Goal: Answer question/provide support: Share knowledge or assist other users

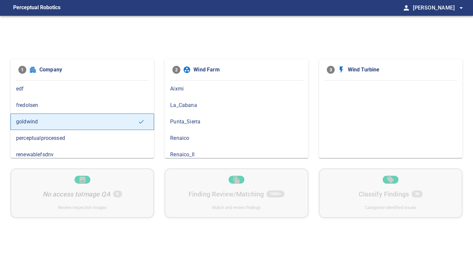
scroll to position [5, 0]
click at [183, 151] on span "Renaico_II" at bounding box center [236, 150] width 132 height 8
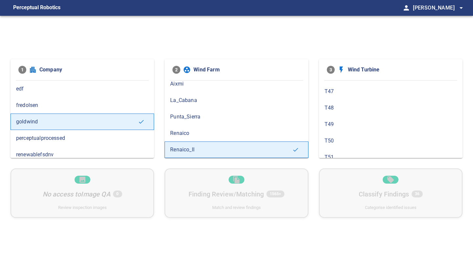
scroll to position [31, 0]
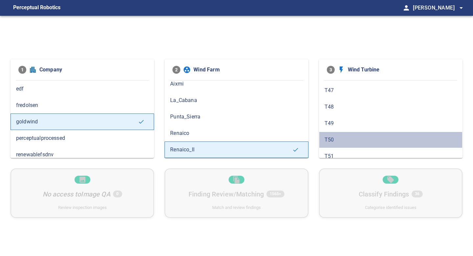
click at [340, 138] on span "T50" at bounding box center [391, 140] width 132 height 8
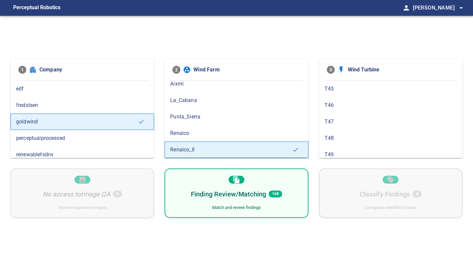
click at [278, 196] on span "168" at bounding box center [275, 193] width 13 height 7
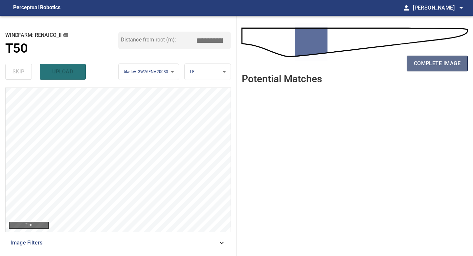
click at [440, 65] on span "complete image" at bounding box center [437, 63] width 47 height 9
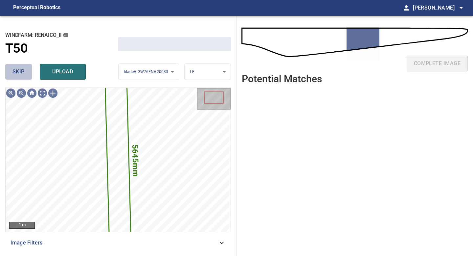
click at [25, 77] on button "skip" at bounding box center [18, 72] width 27 height 16
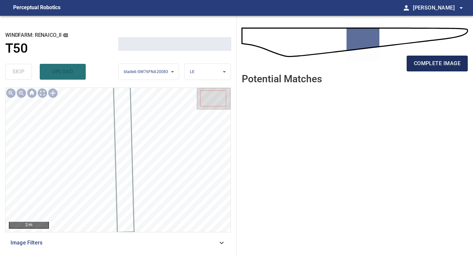
click at [441, 62] on span "complete image" at bounding box center [437, 63] width 47 height 9
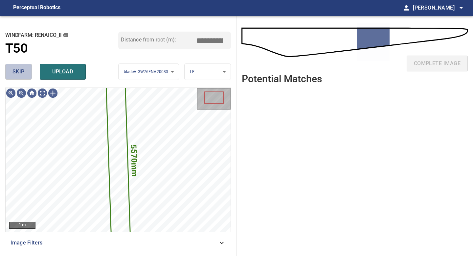
click at [21, 70] on span "skip" at bounding box center [18, 71] width 12 height 9
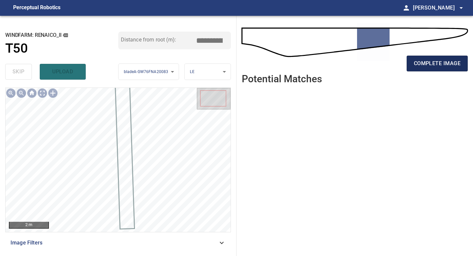
click at [443, 66] on span "complete image" at bounding box center [437, 63] width 47 height 9
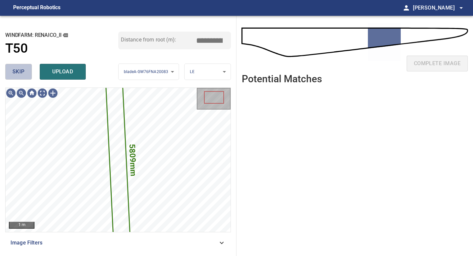
click at [21, 73] on span "skip" at bounding box center [18, 71] width 12 height 9
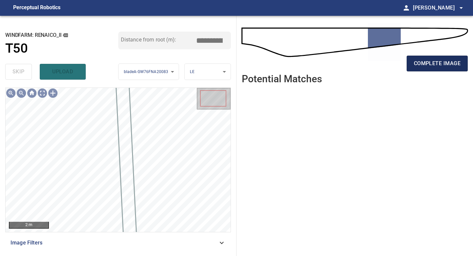
click at [444, 60] on span "complete image" at bounding box center [437, 63] width 47 height 9
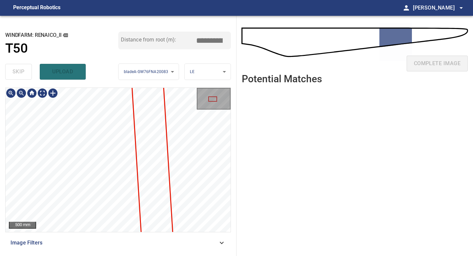
click at [110, 244] on div "500 mm Image Filters" at bounding box center [118, 168] width 226 height 163
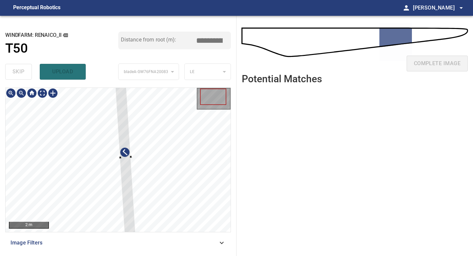
click at [130, 207] on div at bounding box center [125, 157] width 21 height 157
click at [130, 167] on div at bounding box center [123, 125] width 17 height 102
click at [125, 167] on div at bounding box center [123, 132] width 17 height 97
click at [129, 169] on div at bounding box center [123, 128] width 17 height 88
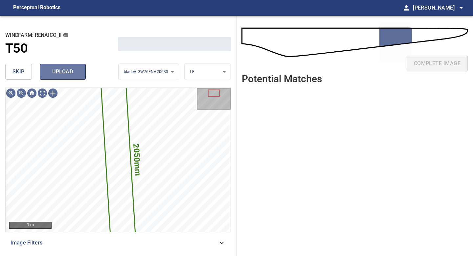
click at [66, 70] on span "upload" at bounding box center [63, 71] width 32 height 9
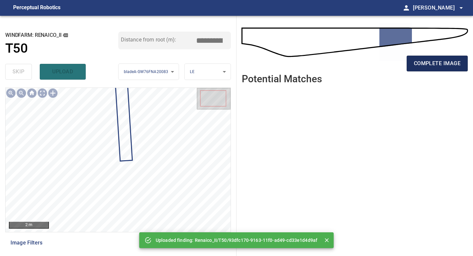
click at [442, 65] on span "complete image" at bounding box center [437, 63] width 47 height 9
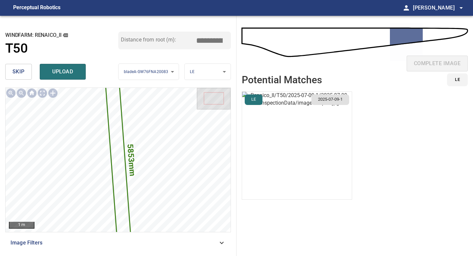
click at [327, 144] on img "button" at bounding box center [297, 145] width 110 height 107
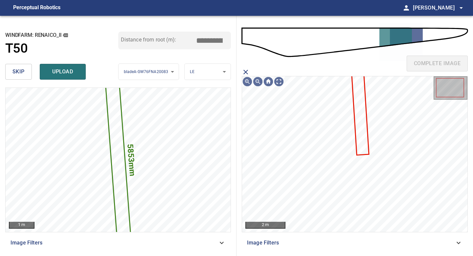
click at [359, 114] on icon at bounding box center [360, 110] width 17 height 88
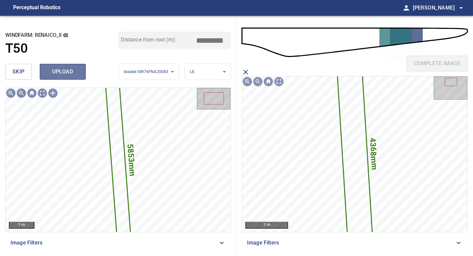
click at [70, 74] on span "upload" at bounding box center [63, 71] width 32 height 9
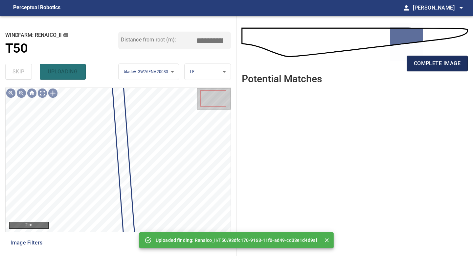
click at [440, 59] on span "complete image" at bounding box center [437, 63] width 47 height 9
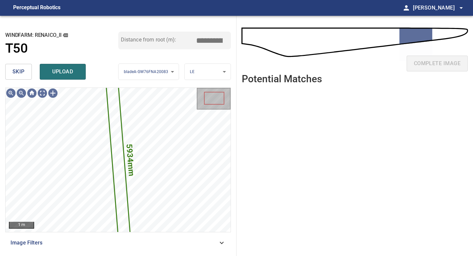
click at [22, 76] on span "skip" at bounding box center [18, 71] width 12 height 9
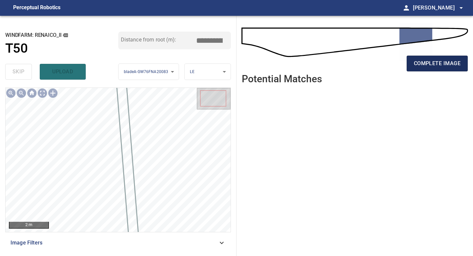
click at [446, 62] on span "complete image" at bounding box center [437, 63] width 47 height 9
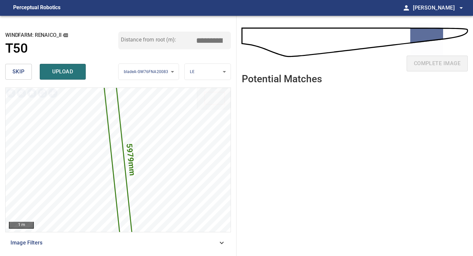
click at [209, 41] on input "*****" at bounding box center [211, 40] width 33 height 12
drag, startPoint x: 213, startPoint y: 37, endPoint x: 185, endPoint y: 37, distance: 27.6
click at [185, 37] on div "Distance from root (m): *****" at bounding box center [174, 41] width 113 height 18
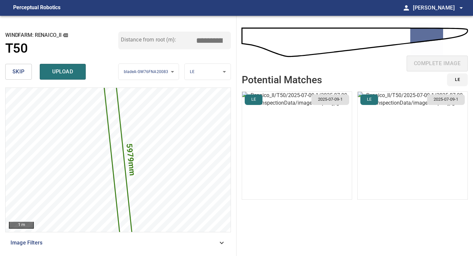
type input "*****"
click at [279, 123] on img "button" at bounding box center [297, 145] width 110 height 107
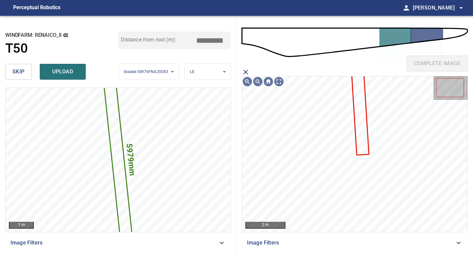
click at [361, 100] on icon at bounding box center [360, 110] width 17 height 88
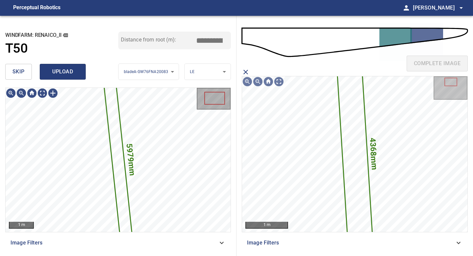
click at [62, 72] on span "upload" at bounding box center [63, 71] width 32 height 9
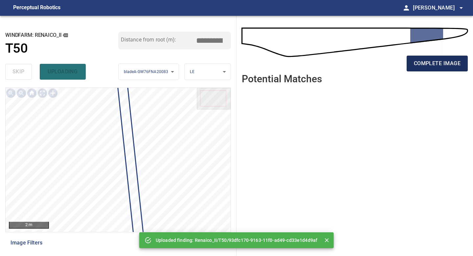
click at [442, 60] on span "complete image" at bounding box center [437, 63] width 47 height 9
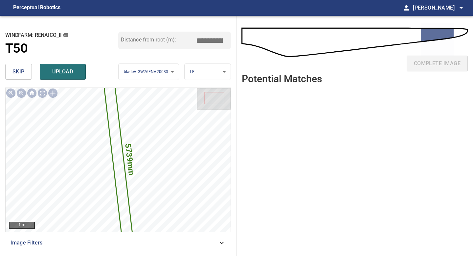
drag, startPoint x: 206, startPoint y: 40, endPoint x: 188, endPoint y: 40, distance: 18.4
click at [194, 40] on div "Distance from root (m): *****" at bounding box center [174, 41] width 113 height 18
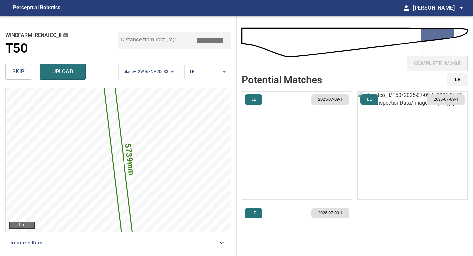
type input "*****"
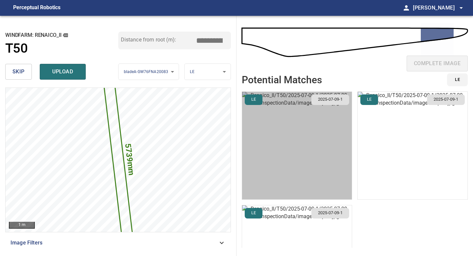
click at [303, 126] on img "button" at bounding box center [297, 145] width 110 height 107
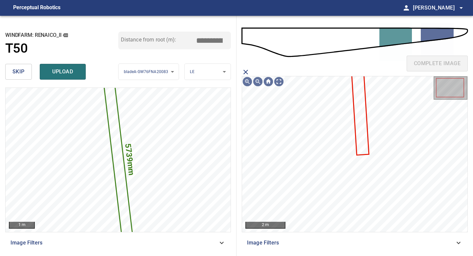
click at [359, 114] on icon at bounding box center [360, 110] width 17 height 88
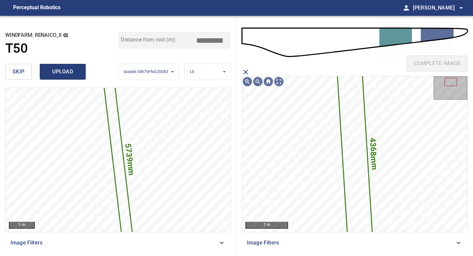
click at [64, 76] on span "upload" at bounding box center [63, 71] width 32 height 9
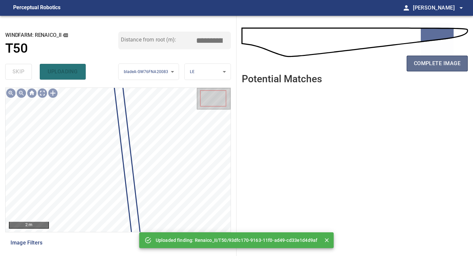
click at [437, 67] on span "complete image" at bounding box center [437, 63] width 47 height 9
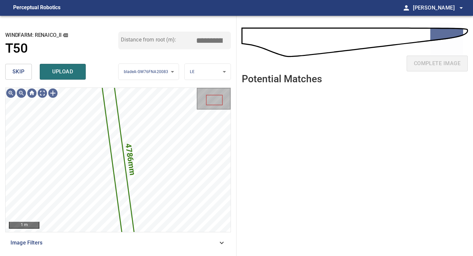
click at [25, 73] on button "skip" at bounding box center [18, 72] width 27 height 16
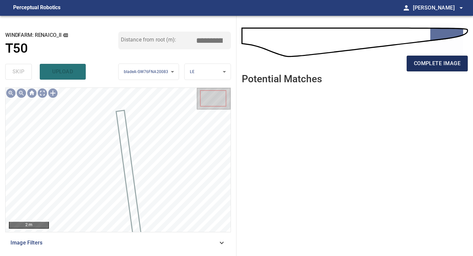
click at [429, 62] on span "complete image" at bounding box center [437, 63] width 47 height 9
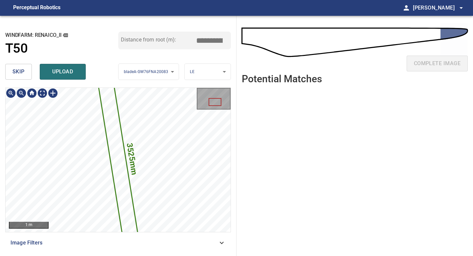
click at [92, 255] on div "**********" at bounding box center [118, 136] width 237 height 240
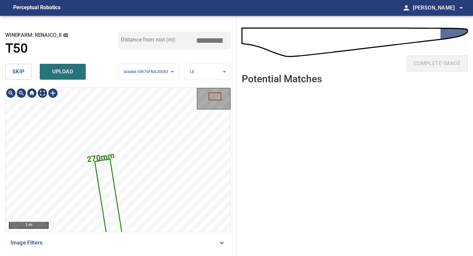
click at [50, 245] on div "3525mm 270mm 1 m Image Filters" at bounding box center [118, 168] width 226 height 163
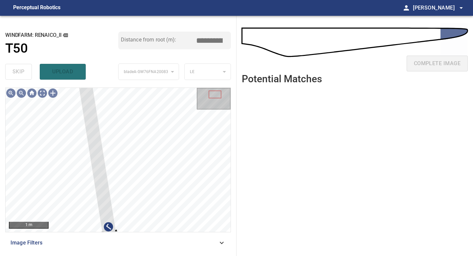
click at [76, 85] on div "**********" at bounding box center [118, 136] width 237 height 240
click at [22, 94] on div at bounding box center [21, 93] width 11 height 11
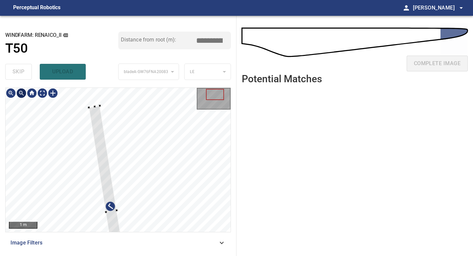
click at [23, 90] on div at bounding box center [21, 93] width 11 height 11
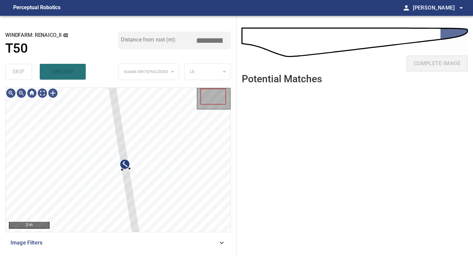
click at [113, 82] on div "**********" at bounding box center [118, 136] width 237 height 240
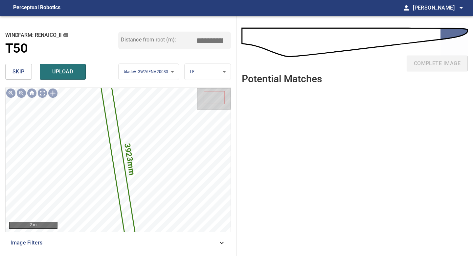
drag, startPoint x: 212, startPoint y: 38, endPoint x: 165, endPoint y: 38, distance: 46.3
click at [165, 38] on div "Distance from root (m): *****" at bounding box center [174, 41] width 113 height 18
drag, startPoint x: 211, startPoint y: 39, endPoint x: 192, endPoint y: 39, distance: 19.4
click at [192, 39] on div "Distance from root (m): *****" at bounding box center [174, 41] width 113 height 18
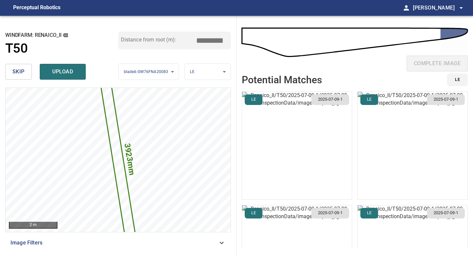
type input "*****"
click at [305, 120] on img "button" at bounding box center [297, 145] width 110 height 107
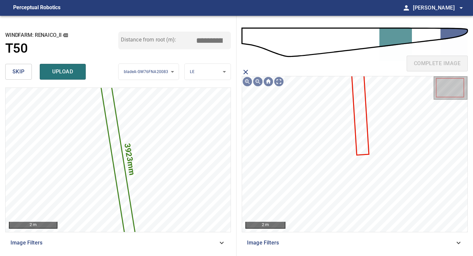
click at [360, 110] on icon at bounding box center [360, 110] width 17 height 88
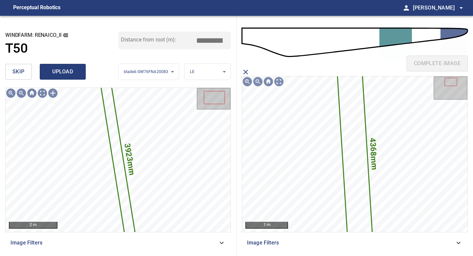
click at [66, 73] on span "upload" at bounding box center [63, 71] width 32 height 9
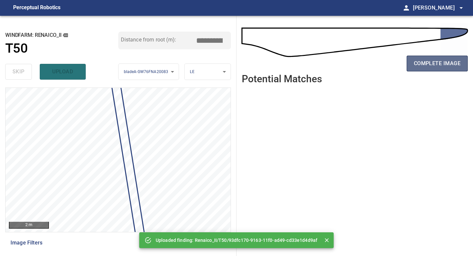
click at [444, 63] on span "complete image" at bounding box center [437, 63] width 47 height 9
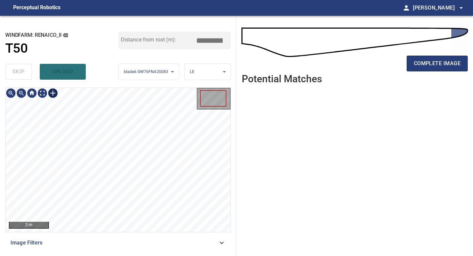
click at [50, 95] on div at bounding box center [53, 93] width 11 height 11
click at [133, 182] on div at bounding box center [118, 160] width 225 height 144
click at [107, 112] on div at bounding box center [118, 160] width 225 height 144
click at [107, 112] on div at bounding box center [108, 112] width 2 height 2
click at [57, 91] on img at bounding box center [53, 93] width 11 height 11
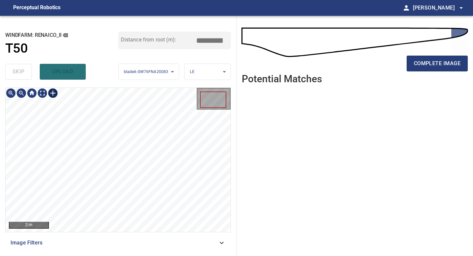
click at [52, 92] on div at bounding box center [53, 93] width 11 height 11
click at [138, 202] on div at bounding box center [118, 160] width 225 height 144
click at [132, 186] on div at bounding box center [125, 149] width 28 height 94
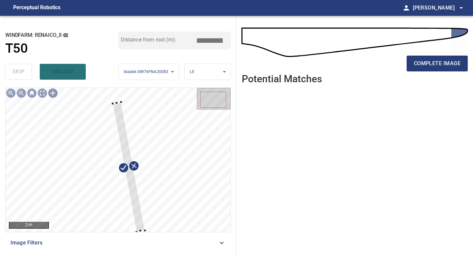
click at [139, 238] on div "2 m Image Filters" at bounding box center [118, 168] width 226 height 163
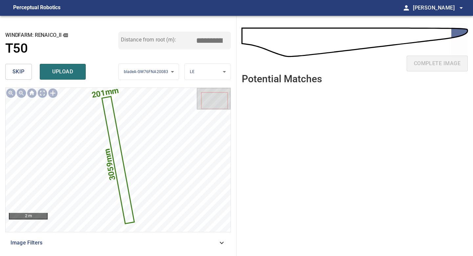
drag, startPoint x: 210, startPoint y: 40, endPoint x: 181, endPoint y: 40, distance: 28.6
click at [196, 40] on input "*****" at bounding box center [211, 40] width 33 height 12
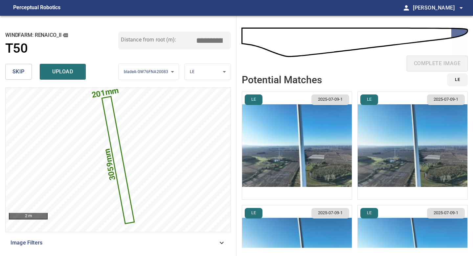
type input "*****"
click at [326, 135] on img "button" at bounding box center [297, 145] width 110 height 107
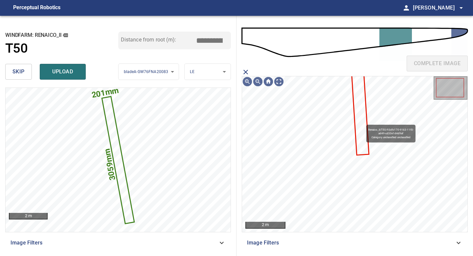
click at [363, 122] on icon at bounding box center [360, 110] width 17 height 88
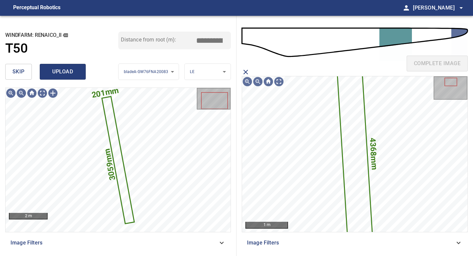
click at [73, 71] on span "upload" at bounding box center [63, 71] width 32 height 9
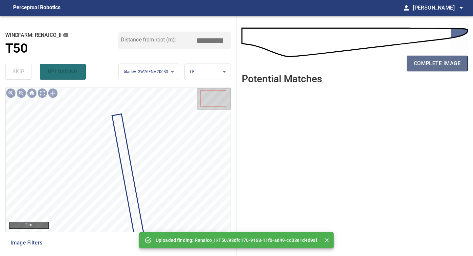
click at [440, 65] on span "complete image" at bounding box center [437, 63] width 47 height 9
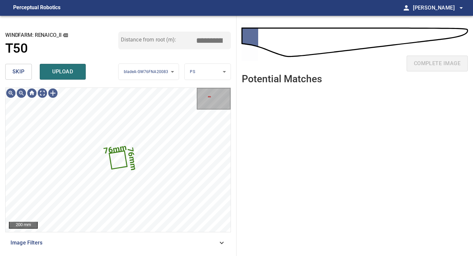
click at [19, 75] on span "skip" at bounding box center [18, 71] width 12 height 9
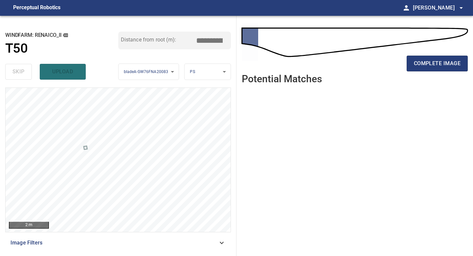
click at [345, 103] on ul at bounding box center [355, 167] width 226 height 156
click at [441, 66] on span "complete image" at bounding box center [437, 63] width 47 height 9
click at [444, 63] on span "complete image" at bounding box center [437, 63] width 47 height 9
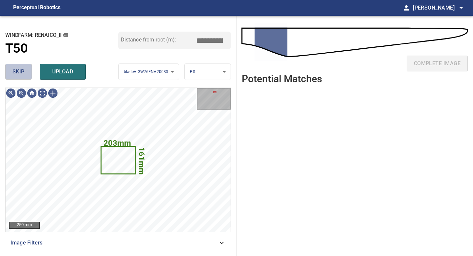
click at [23, 73] on span "skip" at bounding box center [18, 71] width 12 height 9
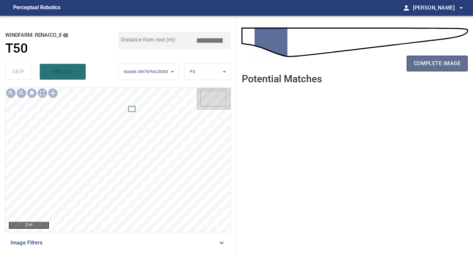
click at [440, 62] on span "complete image" at bounding box center [437, 63] width 47 height 9
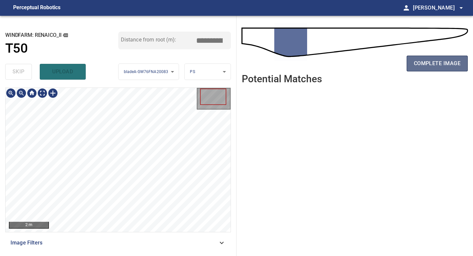
click at [430, 63] on span "complete image" at bounding box center [437, 63] width 47 height 9
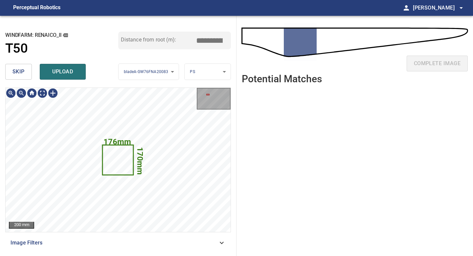
click at [16, 72] on span "skip" at bounding box center [18, 71] width 12 height 9
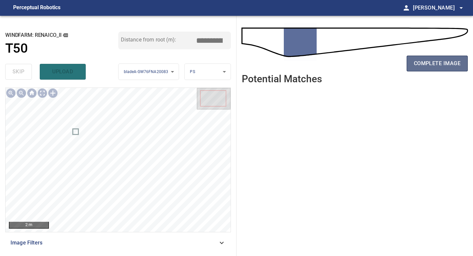
click at [456, 58] on button "complete image" at bounding box center [437, 64] width 61 height 16
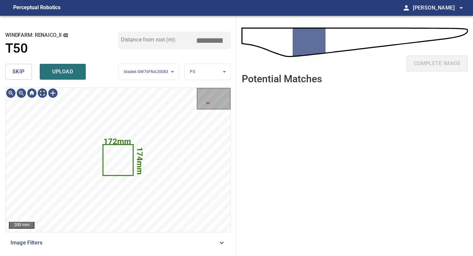
click at [25, 67] on button "skip" at bounding box center [18, 72] width 27 height 16
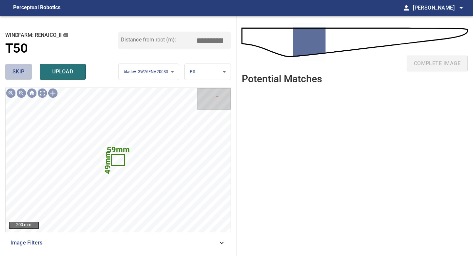
click at [25, 67] on button "skip" at bounding box center [18, 72] width 27 height 16
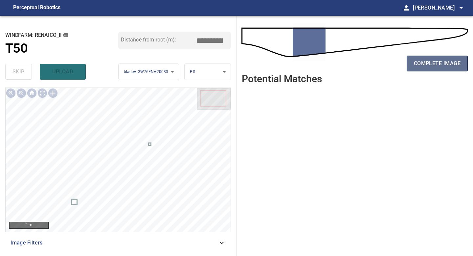
click at [446, 64] on span "complete image" at bounding box center [437, 63] width 47 height 9
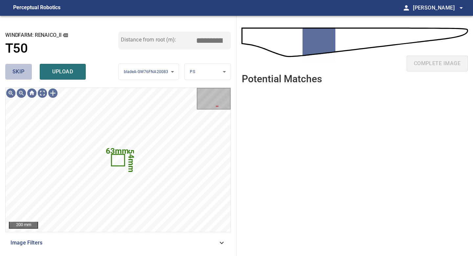
click at [24, 70] on span "skip" at bounding box center [18, 71] width 12 height 9
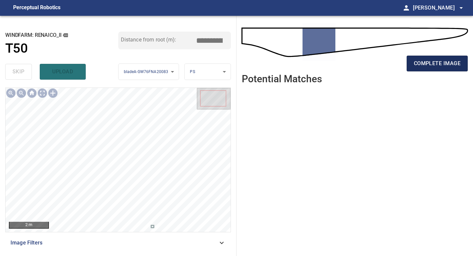
click at [445, 67] on span "complete image" at bounding box center [437, 63] width 47 height 9
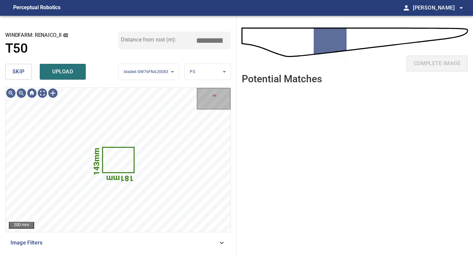
click at [30, 74] on button "skip" at bounding box center [18, 72] width 27 height 16
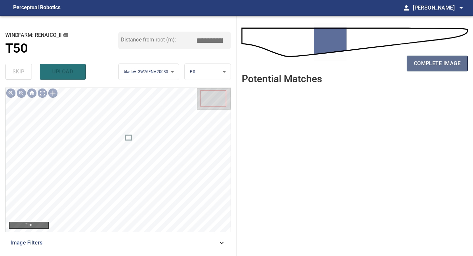
click at [440, 67] on span "complete image" at bounding box center [437, 63] width 47 height 9
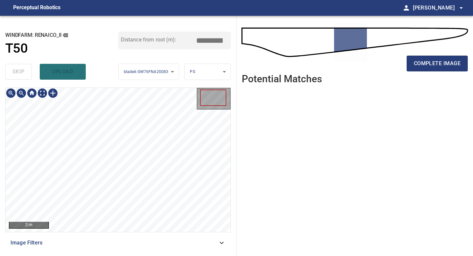
click at [120, 236] on div "2 m Image Filters" at bounding box center [118, 168] width 226 height 163
click at [439, 59] on span "complete image" at bounding box center [437, 63] width 47 height 9
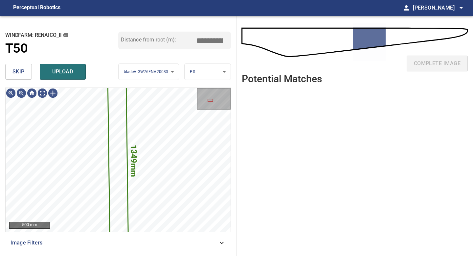
click at [18, 71] on span "skip" at bounding box center [18, 71] width 12 height 9
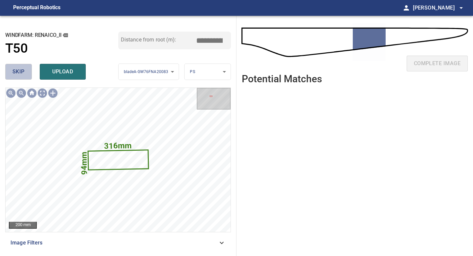
click at [18, 71] on span "skip" at bounding box center [18, 71] width 12 height 9
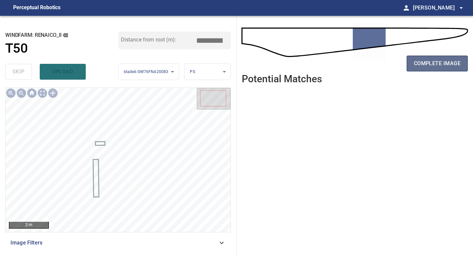
click at [445, 64] on span "complete image" at bounding box center [437, 63] width 47 height 9
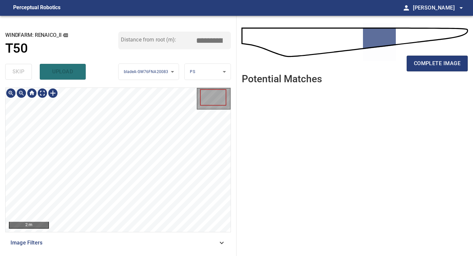
click at [123, 255] on div "**********" at bounding box center [118, 136] width 237 height 240
click at [425, 63] on span "complete image" at bounding box center [437, 63] width 47 height 9
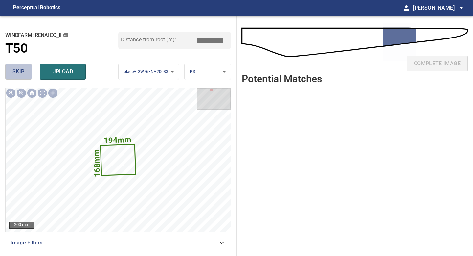
click at [21, 70] on span "skip" at bounding box center [18, 71] width 12 height 9
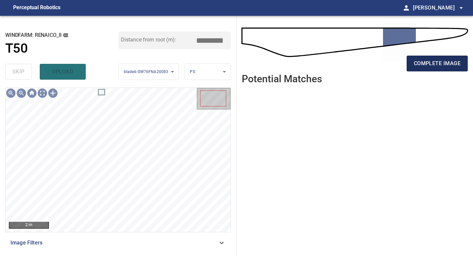
click at [445, 56] on button "complete image" at bounding box center [437, 64] width 61 height 16
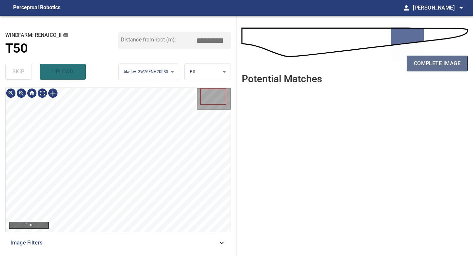
click at [435, 69] on button "complete image" at bounding box center [437, 64] width 61 height 16
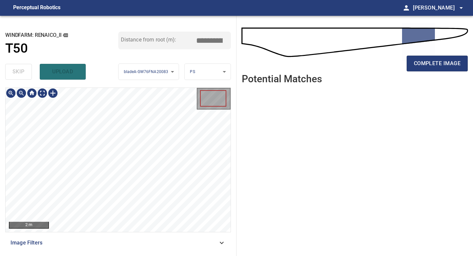
click at [142, 237] on div "2 m Image Filters" at bounding box center [118, 168] width 226 height 163
click at [442, 69] on button "complete image" at bounding box center [437, 64] width 61 height 16
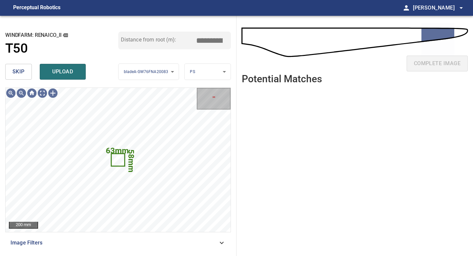
click at [12, 62] on div "skip upload" at bounding box center [61, 71] width 113 height 21
click at [27, 71] on button "skip" at bounding box center [18, 72] width 27 height 16
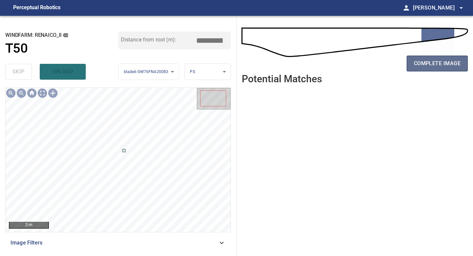
click at [426, 59] on span "complete image" at bounding box center [437, 63] width 47 height 9
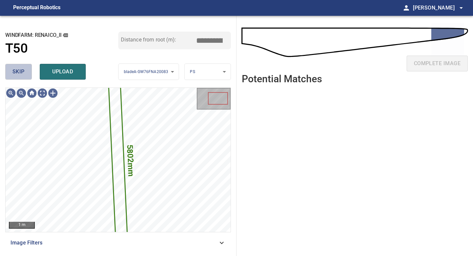
click at [12, 73] on button "skip" at bounding box center [18, 72] width 27 height 16
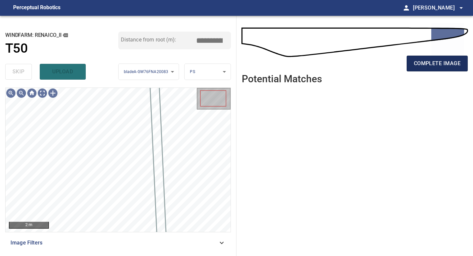
click at [435, 65] on span "complete image" at bounding box center [437, 63] width 47 height 9
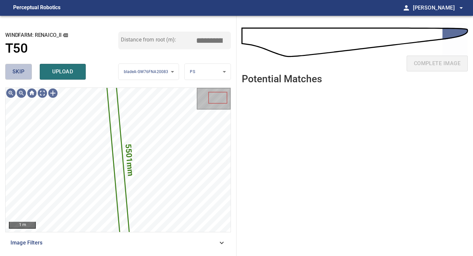
click at [16, 76] on span "skip" at bounding box center [18, 71] width 12 height 9
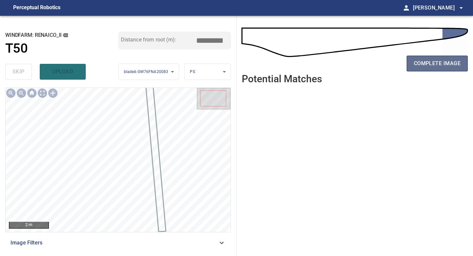
click at [445, 69] on button "complete image" at bounding box center [437, 64] width 61 height 16
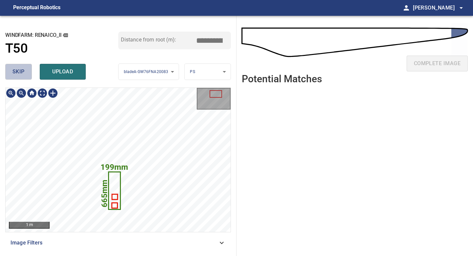
click at [22, 70] on span "skip" at bounding box center [18, 71] width 12 height 9
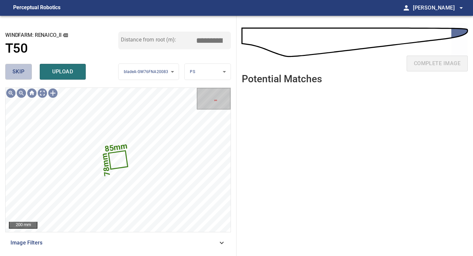
click at [22, 70] on span "skip" at bounding box center [18, 71] width 12 height 9
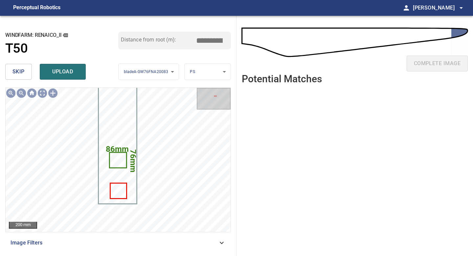
click at [22, 70] on span "skip" at bounding box center [18, 71] width 12 height 9
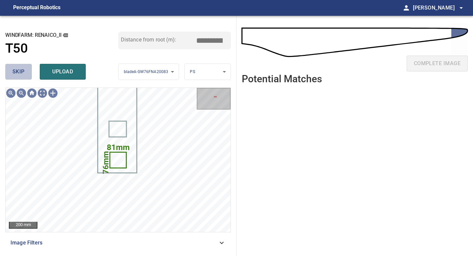
click at [22, 70] on span "skip" at bounding box center [18, 71] width 12 height 9
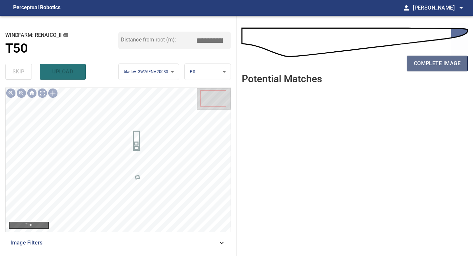
click at [434, 64] on span "complete image" at bounding box center [437, 63] width 47 height 9
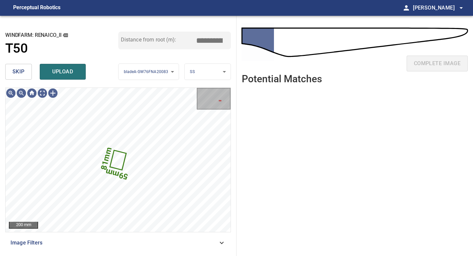
click at [18, 71] on span "skip" at bounding box center [18, 71] width 12 height 9
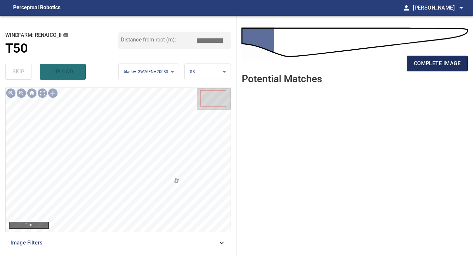
click at [437, 65] on span "complete image" at bounding box center [437, 63] width 47 height 9
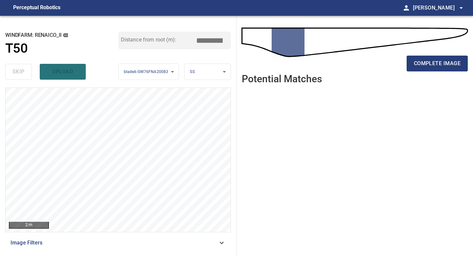
click at [437, 65] on span "complete image" at bounding box center [437, 63] width 47 height 9
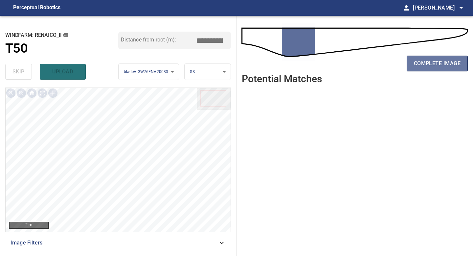
click at [437, 65] on span "complete image" at bounding box center [437, 63] width 47 height 9
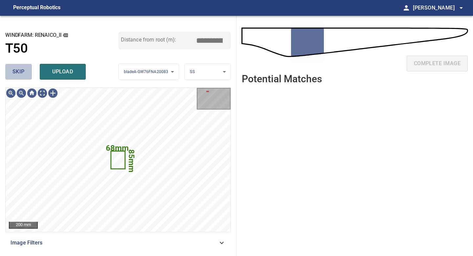
click at [19, 67] on span "skip" at bounding box center [18, 71] width 12 height 9
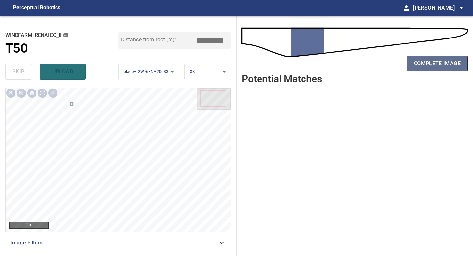
click at [425, 64] on span "complete image" at bounding box center [437, 63] width 47 height 9
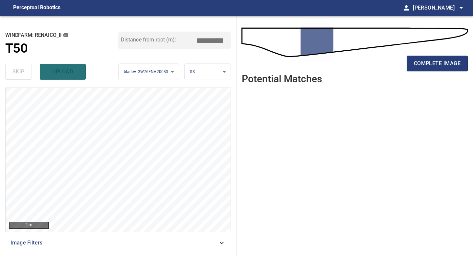
click at [425, 64] on span "complete image" at bounding box center [437, 63] width 47 height 9
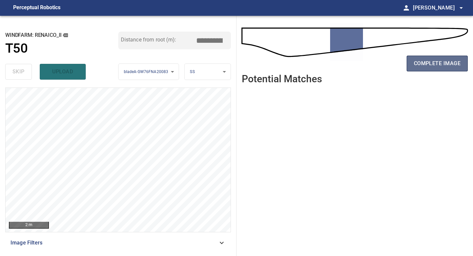
click at [421, 66] on span "complete image" at bounding box center [437, 63] width 47 height 9
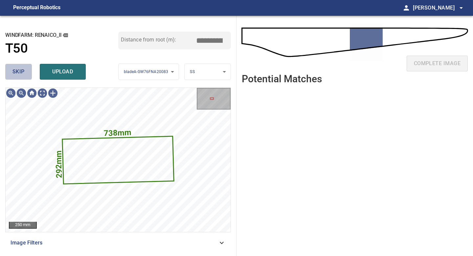
click at [15, 65] on button "skip" at bounding box center [18, 72] width 27 height 16
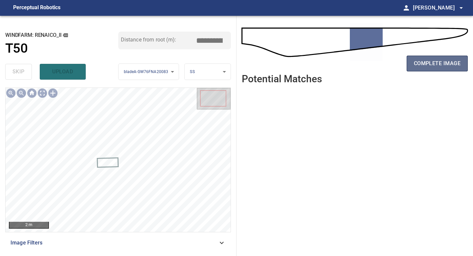
click at [441, 67] on span "complete image" at bounding box center [437, 63] width 47 height 9
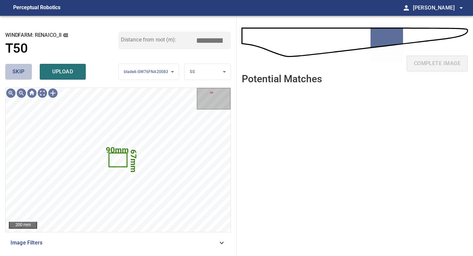
click at [18, 71] on span "skip" at bounding box center [18, 71] width 12 height 9
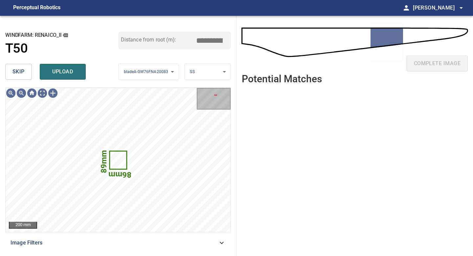
click at [18, 71] on span "skip" at bounding box center [18, 71] width 12 height 9
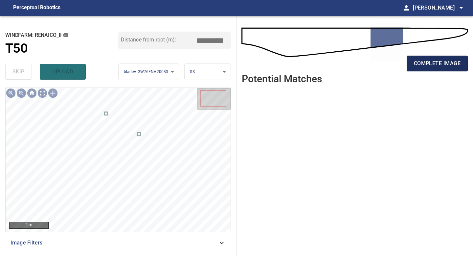
click at [448, 60] on span "complete image" at bounding box center [437, 63] width 47 height 9
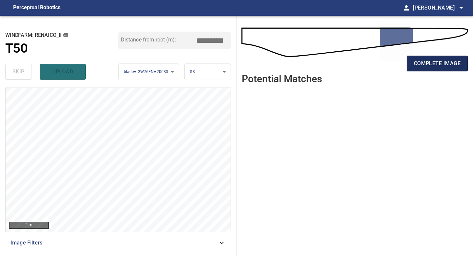
click at [448, 63] on span "complete image" at bounding box center [437, 63] width 47 height 9
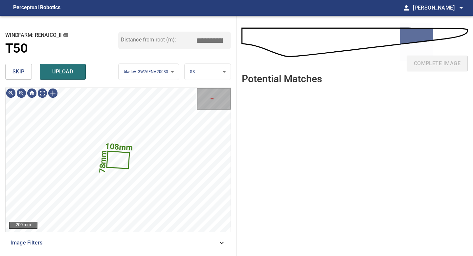
click at [14, 72] on span "skip" at bounding box center [18, 71] width 12 height 9
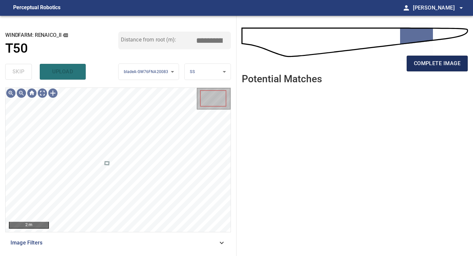
click at [443, 63] on span "complete image" at bounding box center [437, 63] width 47 height 9
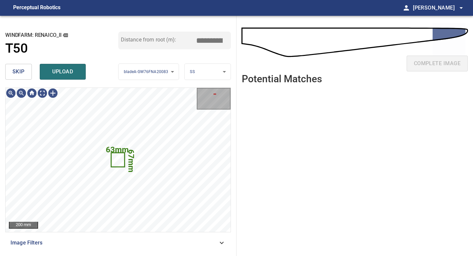
click at [20, 75] on span "skip" at bounding box center [18, 71] width 12 height 9
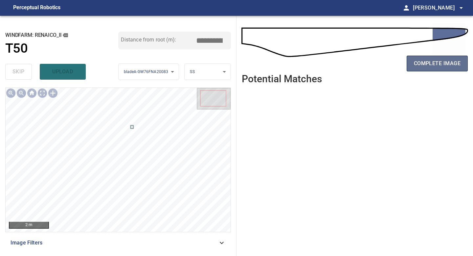
click at [439, 65] on span "complete image" at bounding box center [437, 63] width 47 height 9
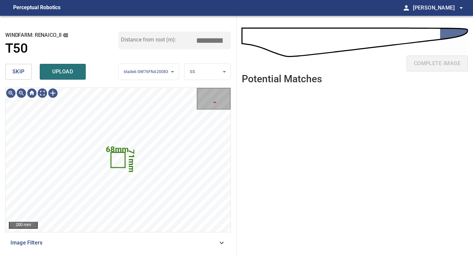
click at [7, 73] on button "skip" at bounding box center [18, 72] width 27 height 16
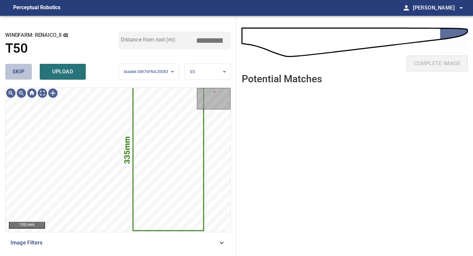
click at [30, 75] on button "skip" at bounding box center [18, 72] width 27 height 16
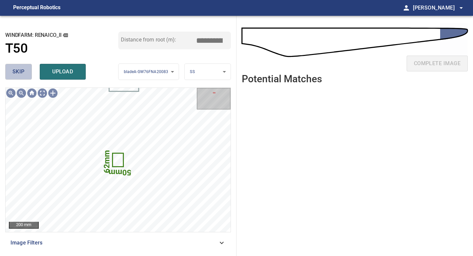
click at [30, 75] on button "skip" at bounding box center [18, 72] width 27 height 16
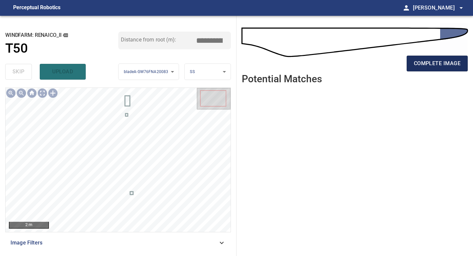
click at [422, 68] on button "complete image" at bounding box center [437, 64] width 61 height 16
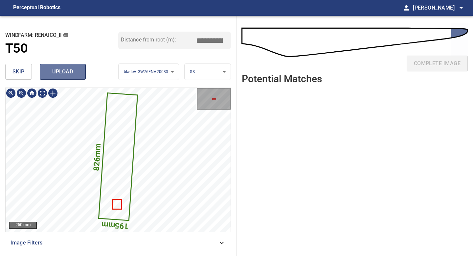
click at [63, 68] on span "upload" at bounding box center [63, 71] width 32 height 9
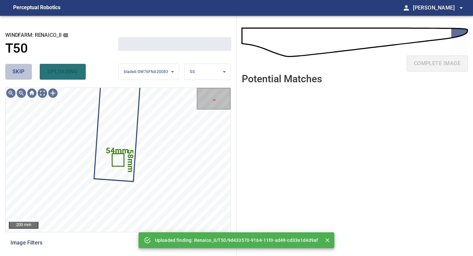
click at [24, 68] on span "skip" at bounding box center [18, 71] width 12 height 9
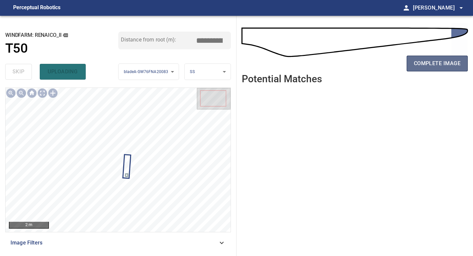
click at [431, 57] on button "complete image" at bounding box center [437, 64] width 61 height 16
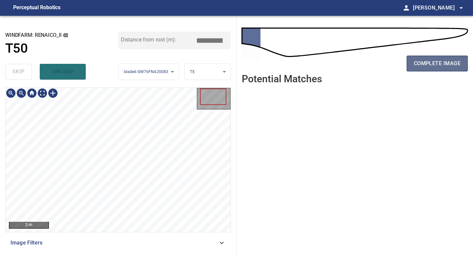
click at [446, 62] on span "complete image" at bounding box center [437, 63] width 47 height 9
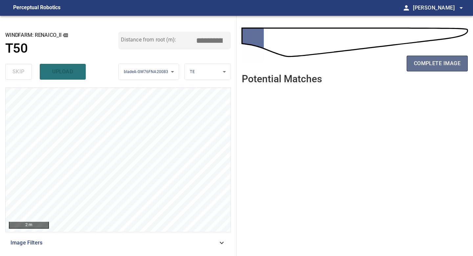
click at [445, 62] on span "complete image" at bounding box center [437, 63] width 47 height 9
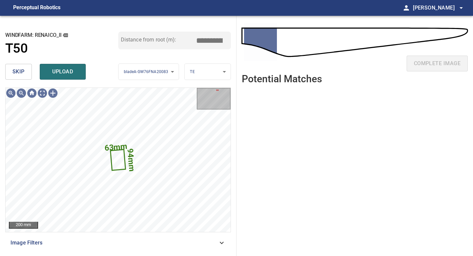
click at [18, 70] on span "skip" at bounding box center [18, 71] width 12 height 9
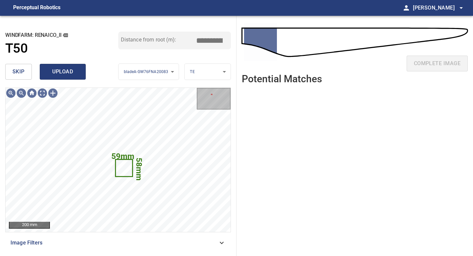
click at [51, 74] on span "upload" at bounding box center [63, 71] width 32 height 9
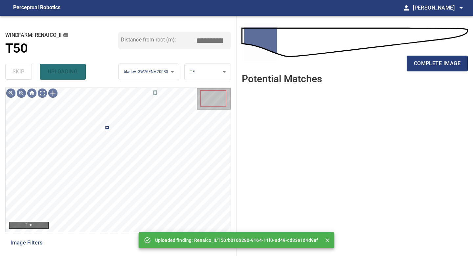
click at [438, 73] on div "complete image" at bounding box center [355, 66] width 226 height 26
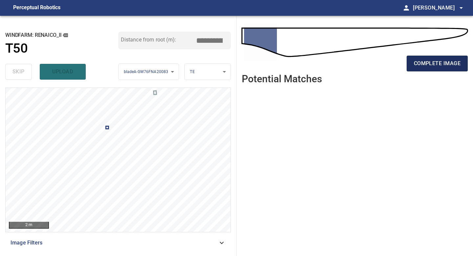
click at [441, 70] on button "complete image" at bounding box center [437, 64] width 61 height 16
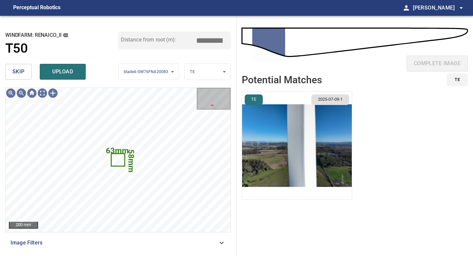
click at [18, 73] on span "skip" at bounding box center [18, 71] width 12 height 9
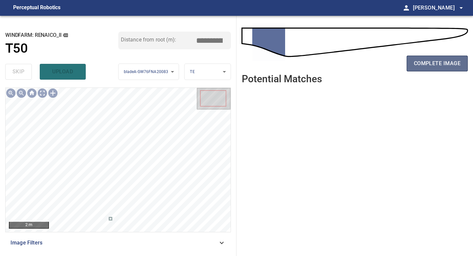
click at [432, 58] on button "complete image" at bounding box center [437, 64] width 61 height 16
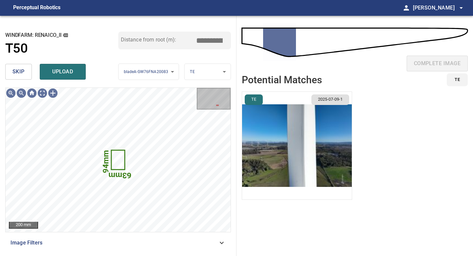
click at [16, 68] on span "skip" at bounding box center [18, 71] width 12 height 9
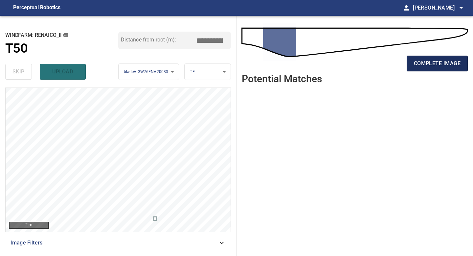
click at [437, 62] on span "complete image" at bounding box center [437, 63] width 47 height 9
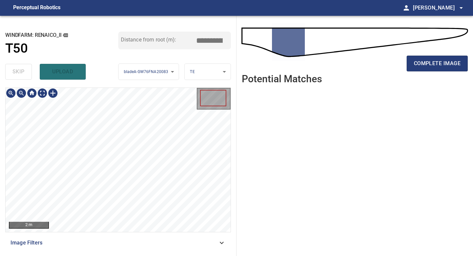
click at [118, 240] on div "2 m Image Filters" at bounding box center [118, 168] width 226 height 163
click at [416, 63] on span "complete image" at bounding box center [437, 63] width 47 height 9
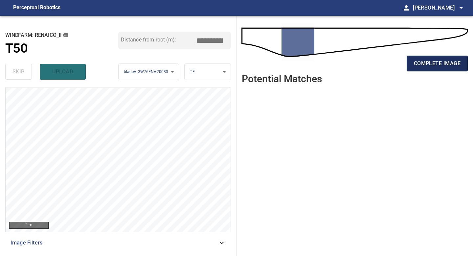
click at [448, 62] on span "complete image" at bounding box center [437, 63] width 47 height 9
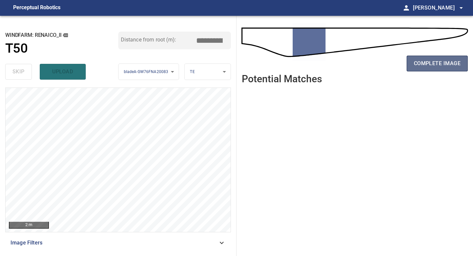
click at [446, 66] on span "complete image" at bounding box center [437, 63] width 47 height 9
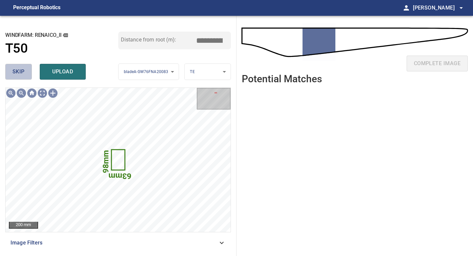
click at [21, 67] on button "skip" at bounding box center [18, 72] width 27 height 16
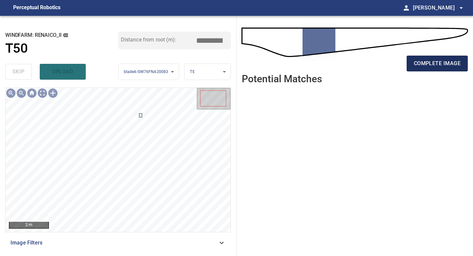
click at [433, 56] on button "complete image" at bounding box center [437, 64] width 61 height 16
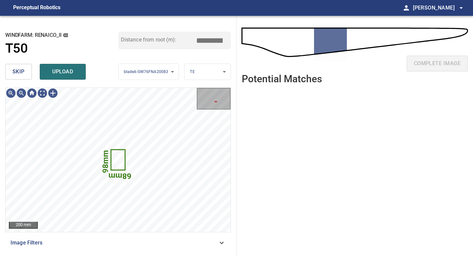
click at [24, 70] on button "skip" at bounding box center [18, 72] width 27 height 16
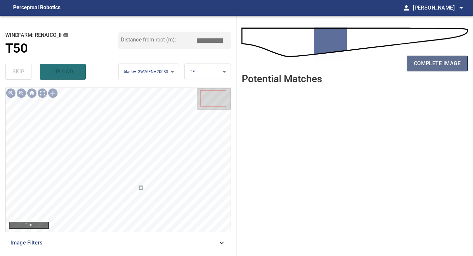
click at [443, 69] on button "complete image" at bounding box center [437, 64] width 61 height 16
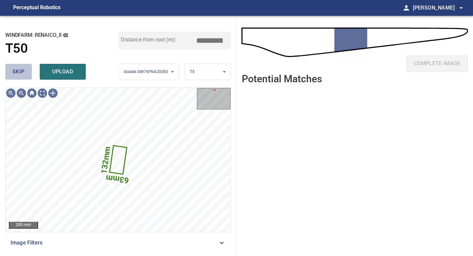
click at [21, 72] on span "skip" at bounding box center [18, 71] width 12 height 9
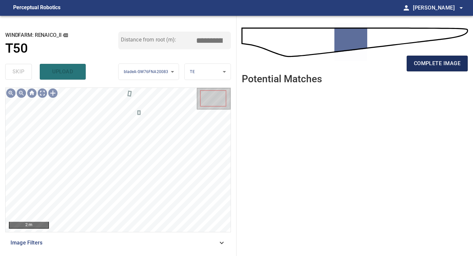
click at [445, 64] on span "complete image" at bounding box center [437, 63] width 47 height 9
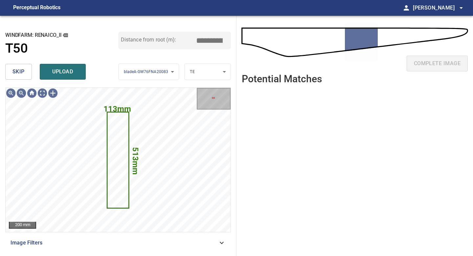
click at [14, 70] on span "skip" at bounding box center [18, 71] width 12 height 9
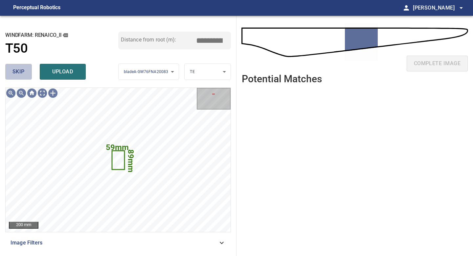
click at [14, 70] on span "skip" at bounding box center [18, 71] width 12 height 9
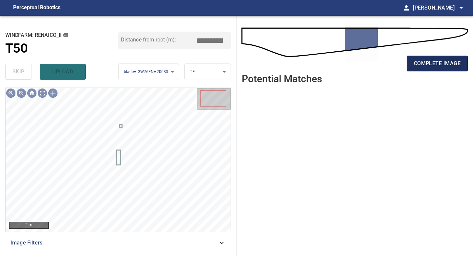
click at [443, 59] on span "complete image" at bounding box center [437, 63] width 47 height 9
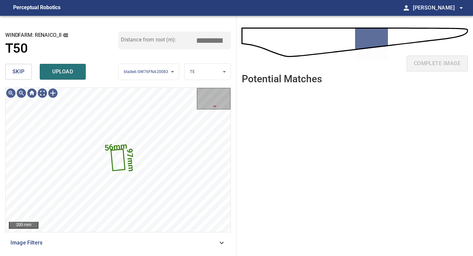
click at [27, 69] on button "skip" at bounding box center [18, 72] width 27 height 16
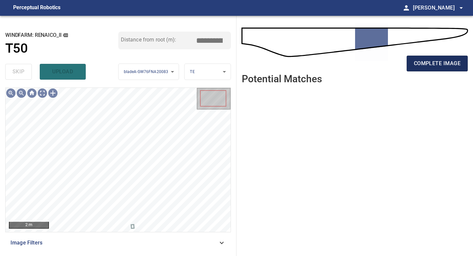
click at [444, 61] on span "complete image" at bounding box center [437, 63] width 47 height 9
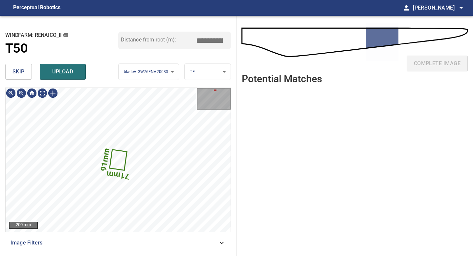
click at [20, 69] on span "skip" at bounding box center [18, 71] width 12 height 9
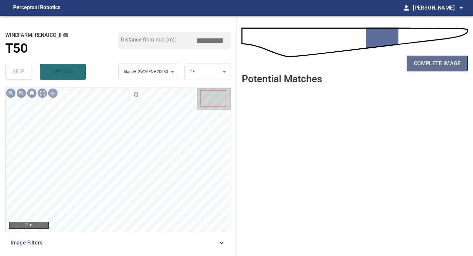
click at [427, 62] on span "complete image" at bounding box center [437, 63] width 47 height 9
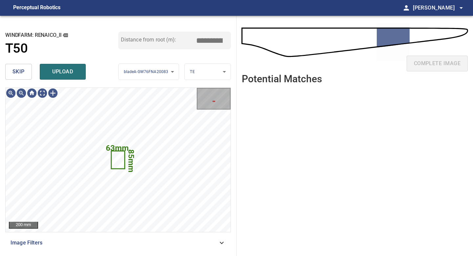
click at [15, 74] on span "skip" at bounding box center [18, 71] width 12 height 9
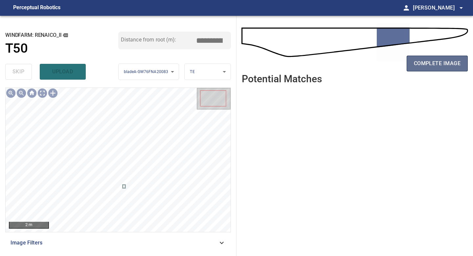
click at [444, 63] on span "complete image" at bounding box center [437, 63] width 47 height 9
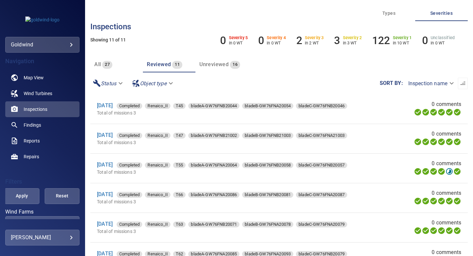
scroll to position [45, 0]
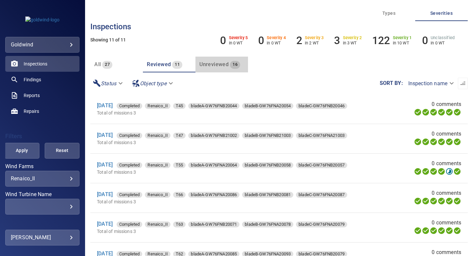
click at [208, 64] on span "Unreviewed" at bounding box center [213, 64] width 29 height 6
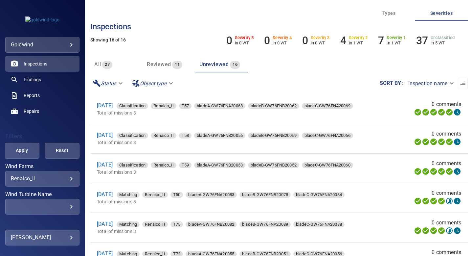
scroll to position [45, 0]
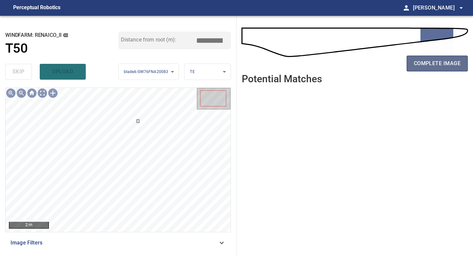
click at [441, 66] on span "complete image" at bounding box center [437, 63] width 47 height 9
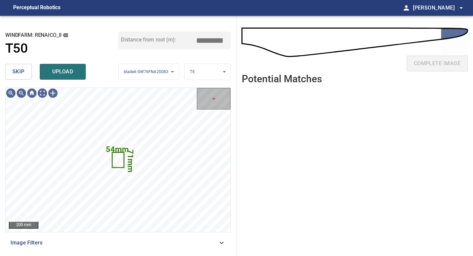
click at [21, 64] on button "skip" at bounding box center [18, 72] width 27 height 16
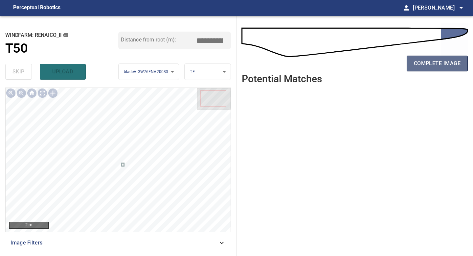
click at [446, 65] on span "complete image" at bounding box center [437, 63] width 47 height 9
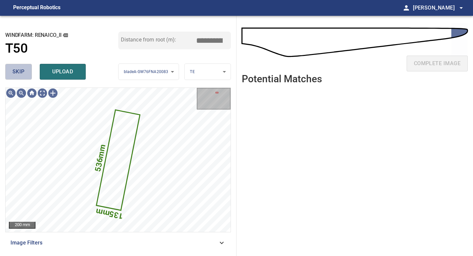
click at [24, 73] on span "skip" at bounding box center [18, 71] width 12 height 9
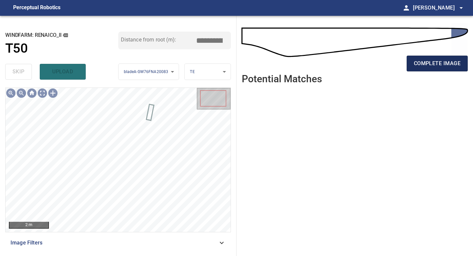
click at [440, 64] on span "complete image" at bounding box center [437, 63] width 47 height 9
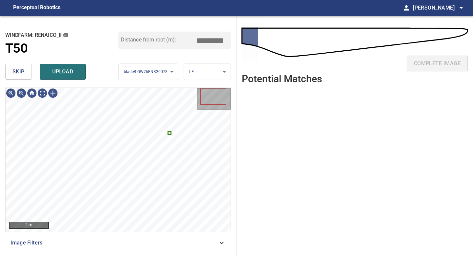
click at [199, 73] on body "**********" at bounding box center [236, 128] width 473 height 256
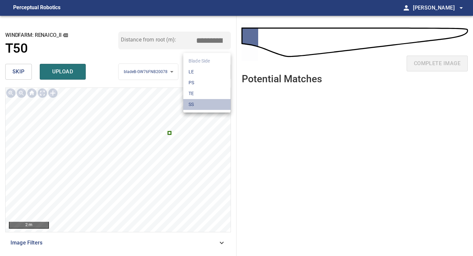
click at [199, 103] on li "SS" at bounding box center [206, 104] width 47 height 11
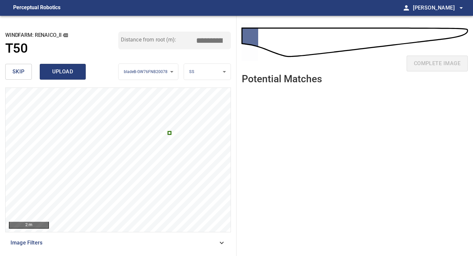
click at [62, 73] on span "upload" at bounding box center [63, 71] width 32 height 9
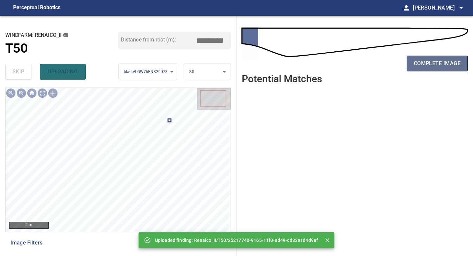
click at [436, 58] on button "complete image" at bounding box center [437, 64] width 61 height 16
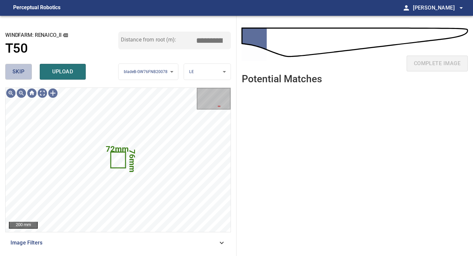
click at [19, 69] on span "skip" at bounding box center [18, 71] width 12 height 9
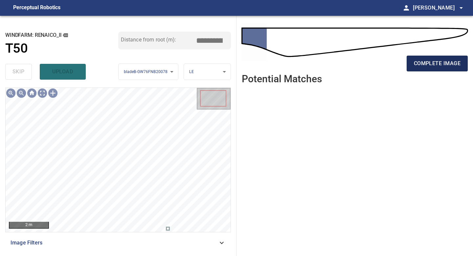
click at [423, 62] on span "complete image" at bounding box center [437, 63] width 47 height 9
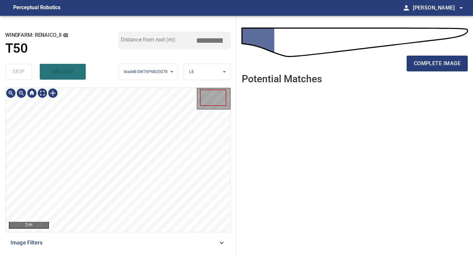
click at [136, 232] on div "2 m" at bounding box center [118, 159] width 226 height 145
click at [445, 59] on span "complete image" at bounding box center [437, 63] width 47 height 9
click at [137, 255] on div "**********" at bounding box center [118, 136] width 237 height 240
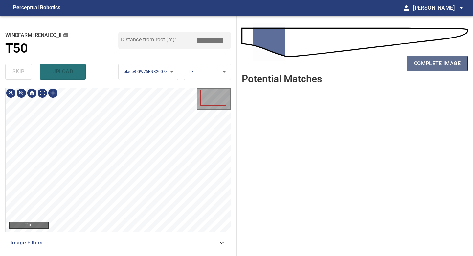
click at [435, 59] on span "complete image" at bounding box center [437, 63] width 47 height 9
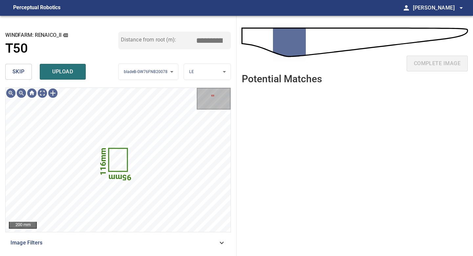
click at [21, 70] on span "skip" at bounding box center [18, 71] width 12 height 9
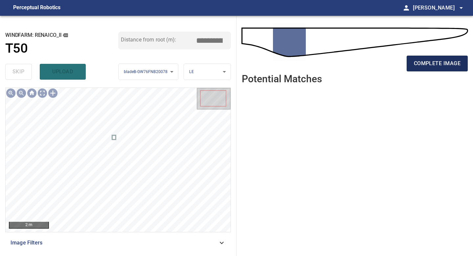
click at [439, 61] on span "complete image" at bounding box center [437, 63] width 47 height 9
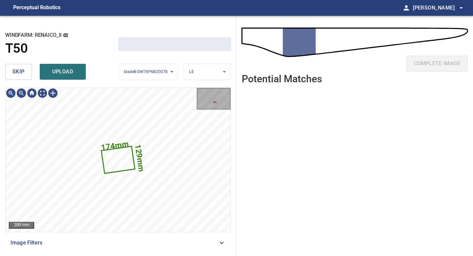
click at [17, 72] on span "skip" at bounding box center [18, 71] width 12 height 9
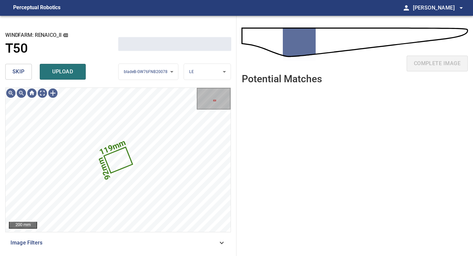
click at [17, 72] on span "skip" at bounding box center [18, 71] width 12 height 9
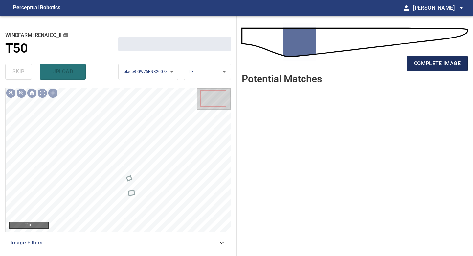
click at [441, 67] on span "complete image" at bounding box center [437, 63] width 47 height 9
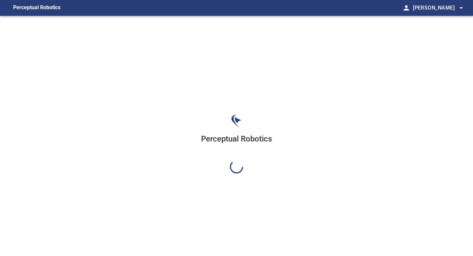
click at [442, 62] on div "Perceptual Robotics" at bounding box center [236, 144] width 473 height 256
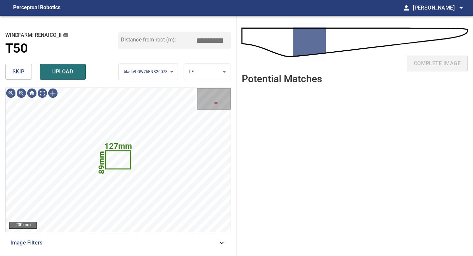
click at [27, 71] on button "skip" at bounding box center [18, 72] width 27 height 16
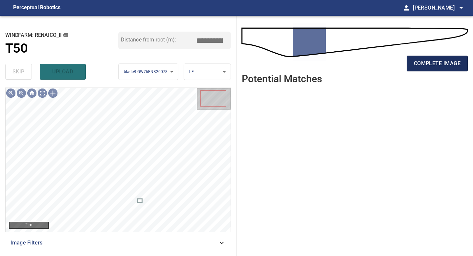
click at [432, 58] on button "complete image" at bounding box center [437, 64] width 61 height 16
